Goal: Information Seeking & Learning: Understand process/instructions

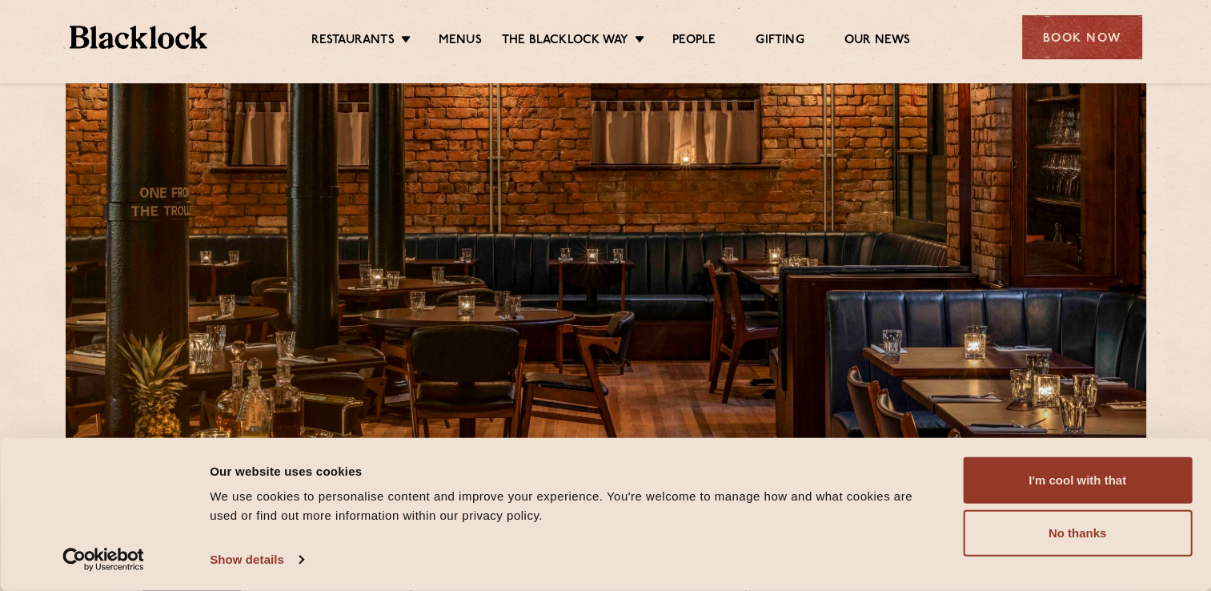
scroll to position [109, 0]
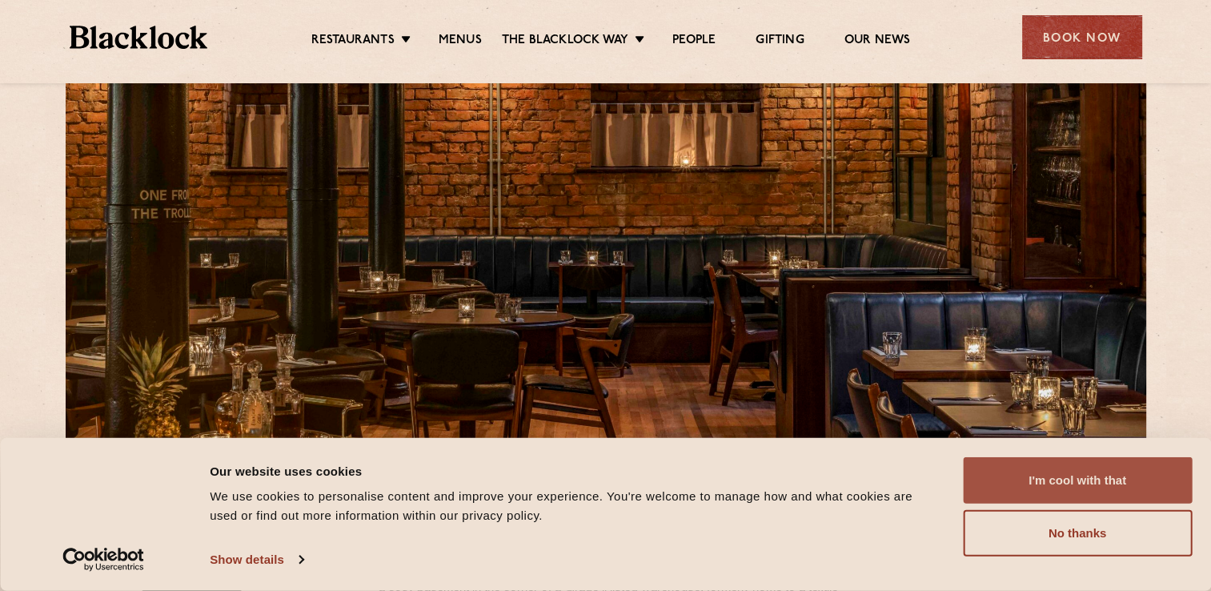
click at [1066, 479] on button "I'm cool with that" at bounding box center [1077, 480] width 229 height 46
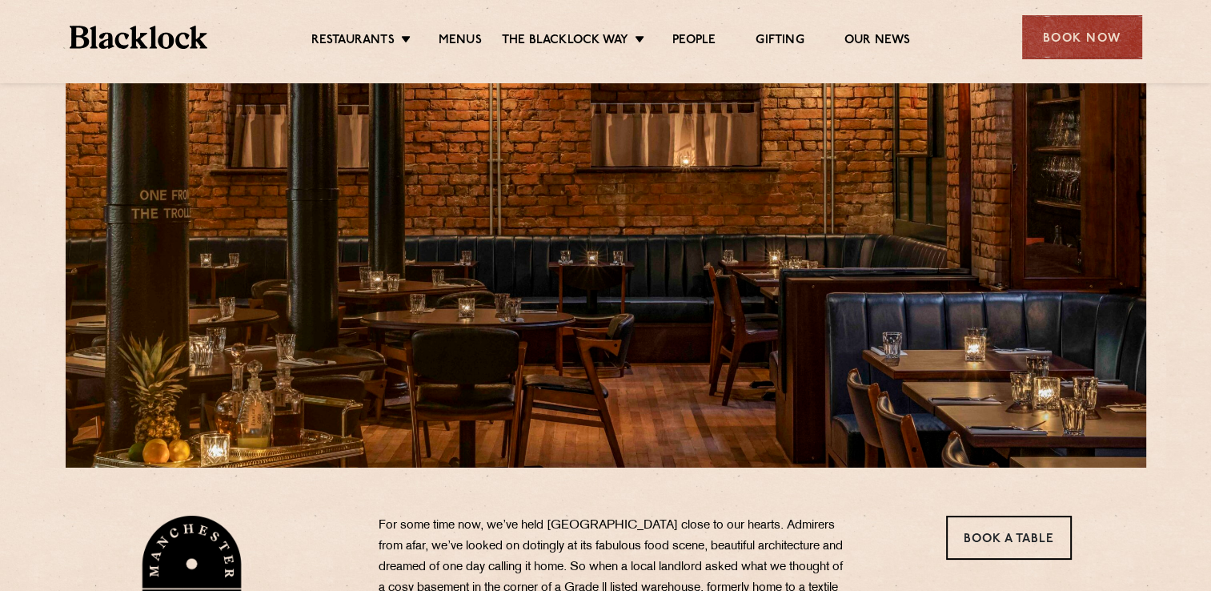
click at [460, 51] on div "Restaurants Soho City Shoreditch Covent Garden Canary Wharf Manchester Birmingh…" at bounding box center [606, 35] width 1121 height 71
click at [465, 41] on link "Menus" at bounding box center [460, 42] width 43 height 18
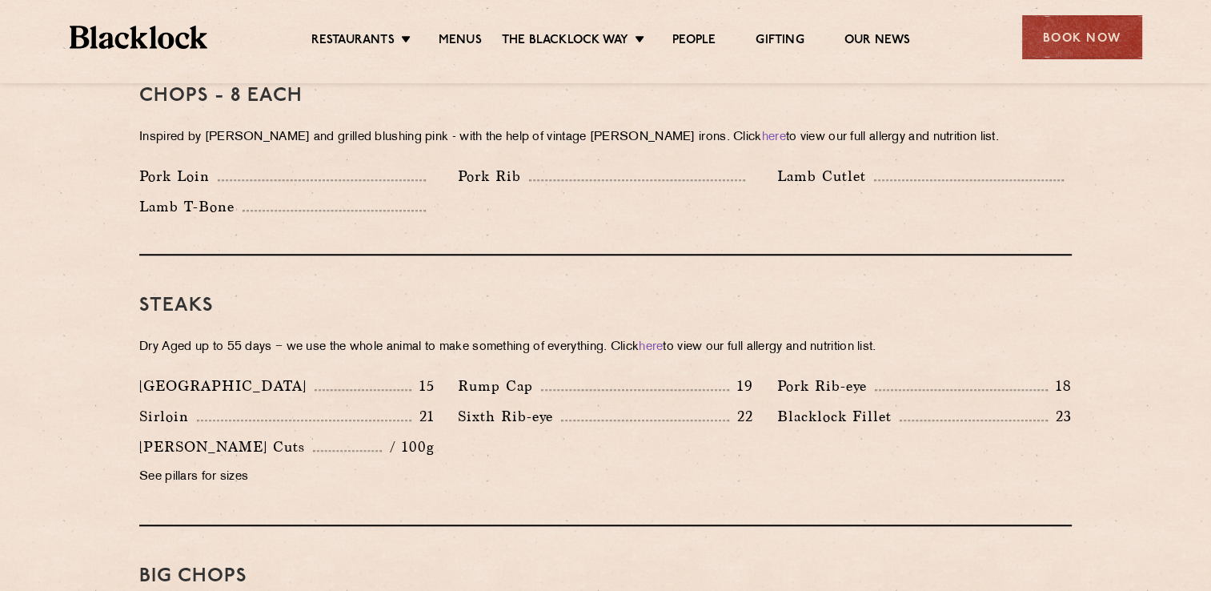
scroll to position [1335, 0]
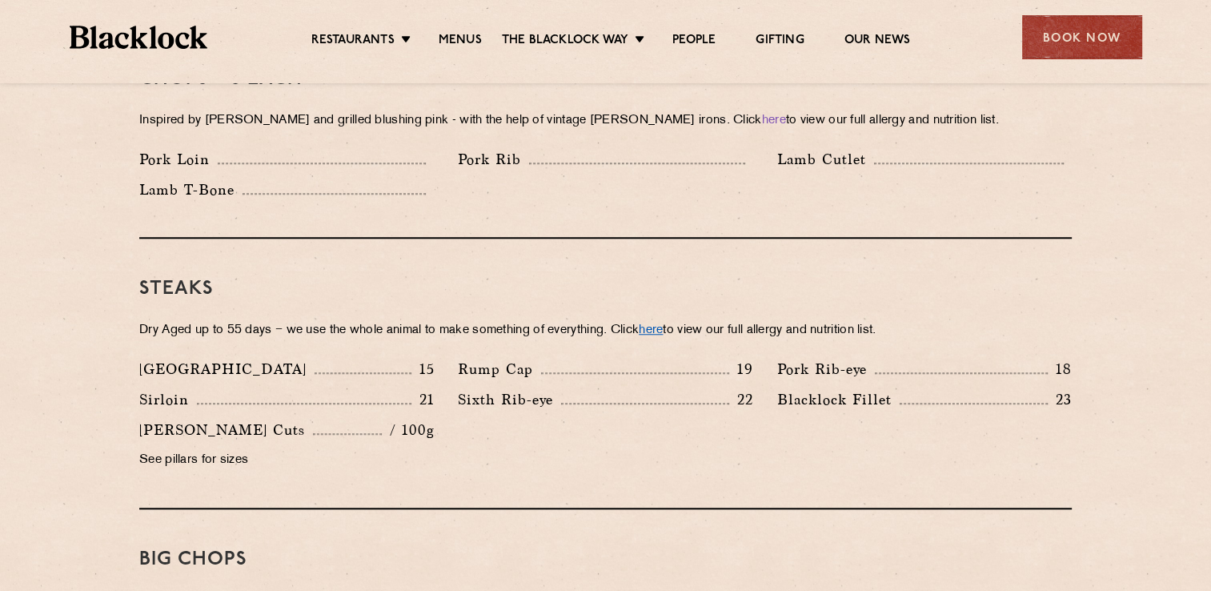
click at [663, 324] on link "here" at bounding box center [651, 330] width 24 height 12
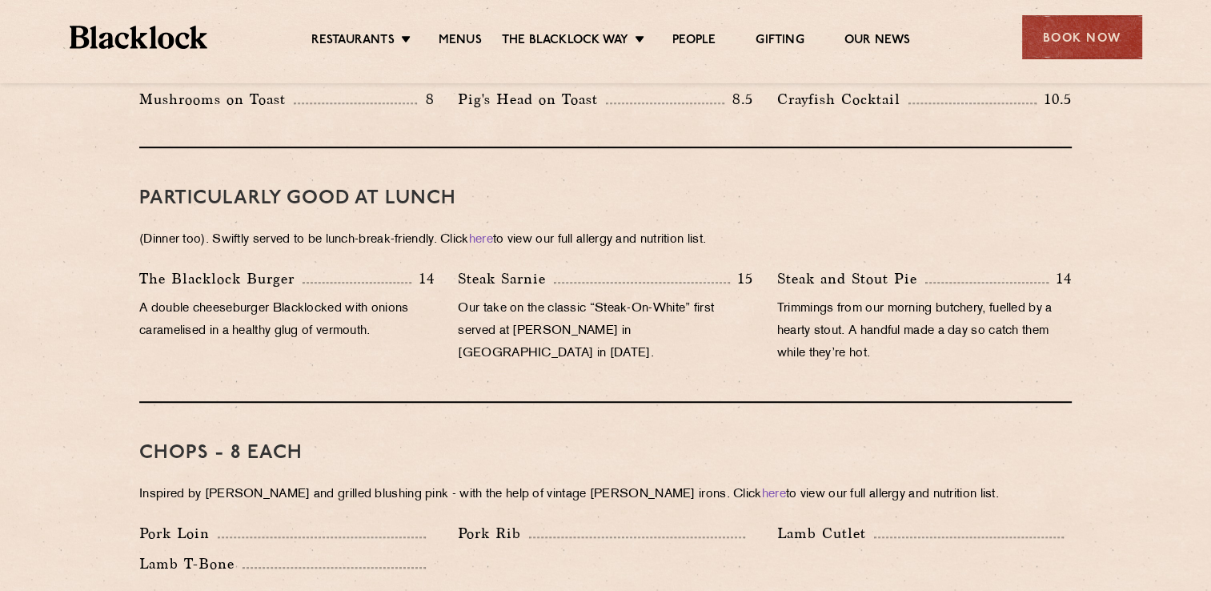
scroll to position [962, 0]
